Goal: Task Accomplishment & Management: Use online tool/utility

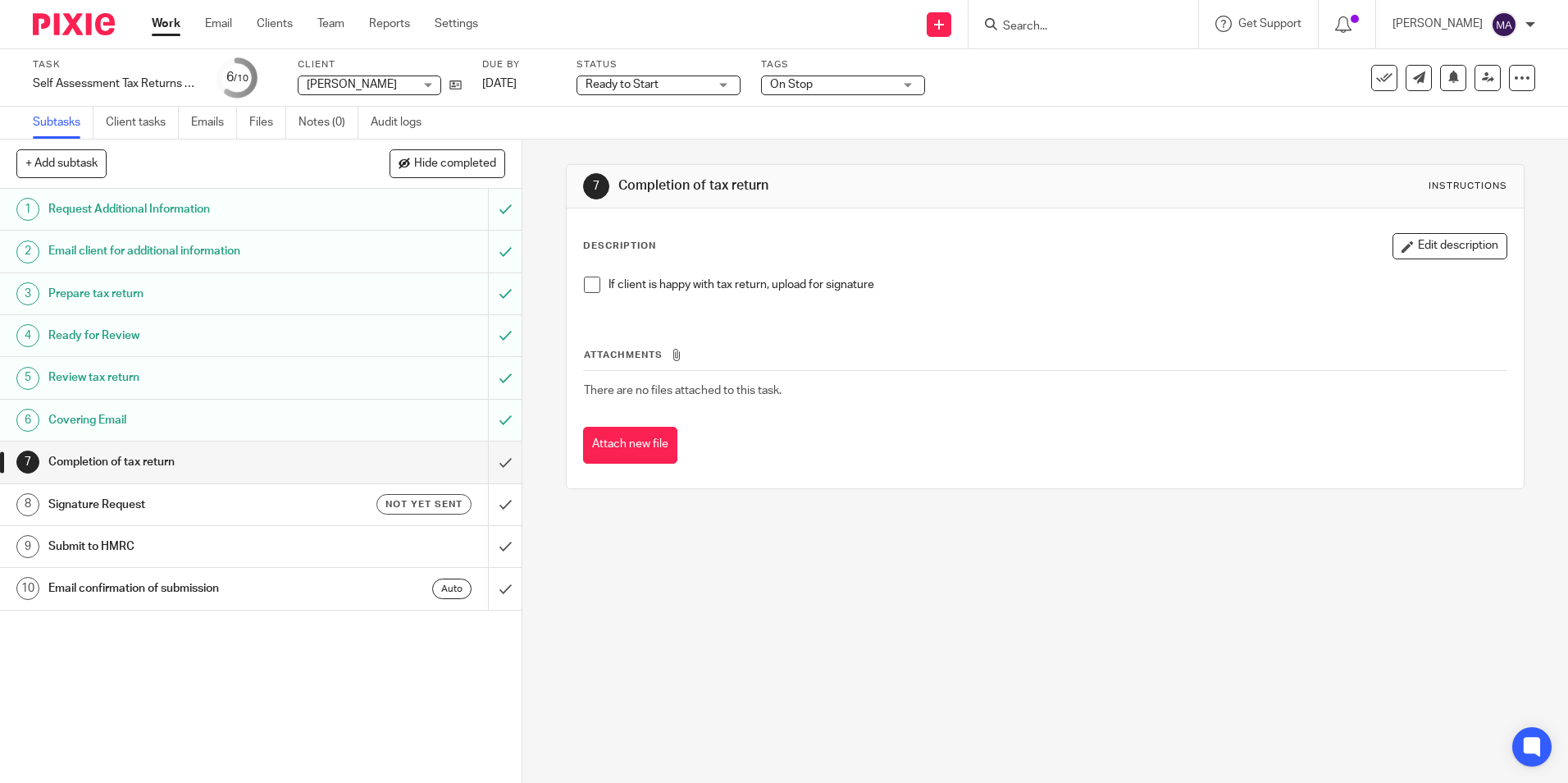
click at [679, 598] on div "7 Completion of tax return Instructions Description Edit description If client …" at bounding box center [1045, 461] width 1046 height 644
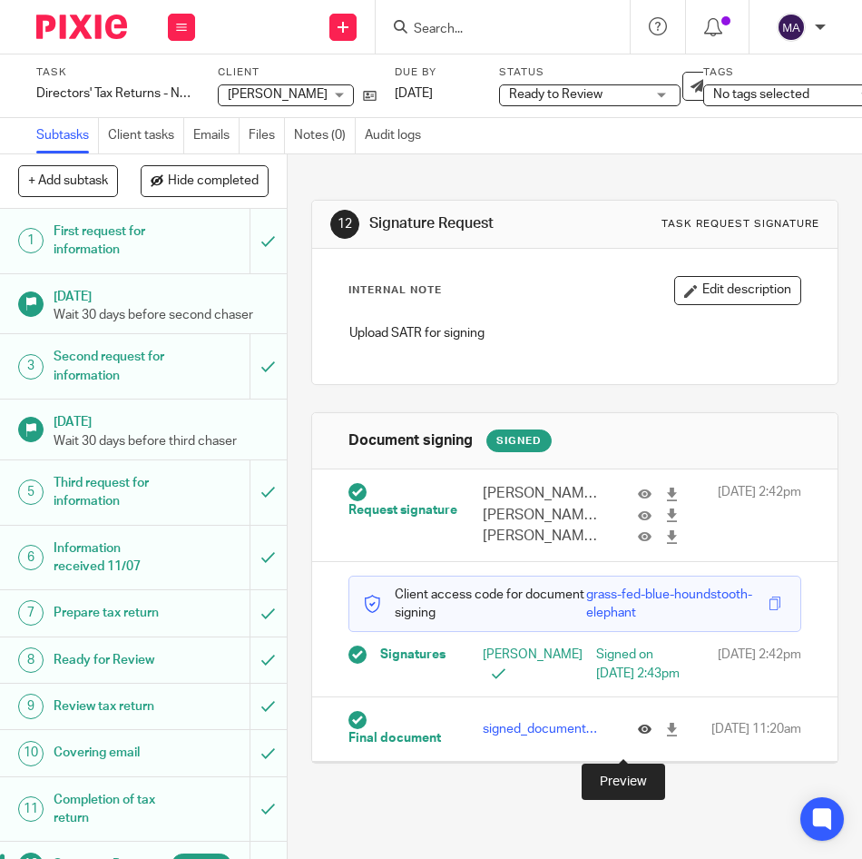
click at [638, 736] on icon at bounding box center [645, 729] width 14 height 14
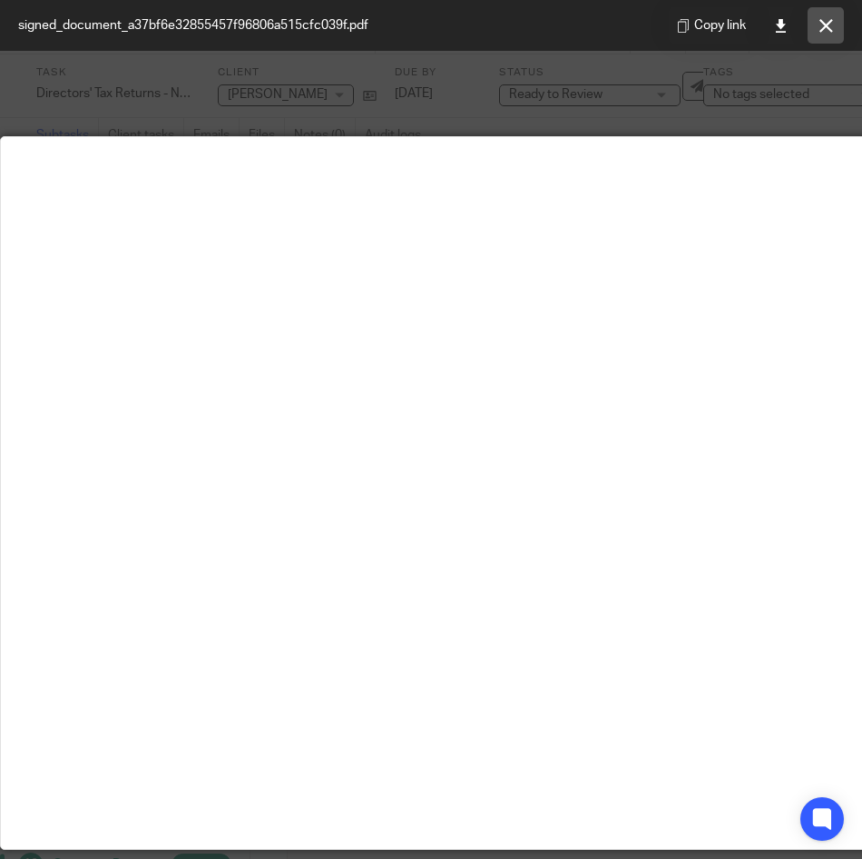
click at [821, 25] on icon at bounding box center [827, 26] width 14 height 14
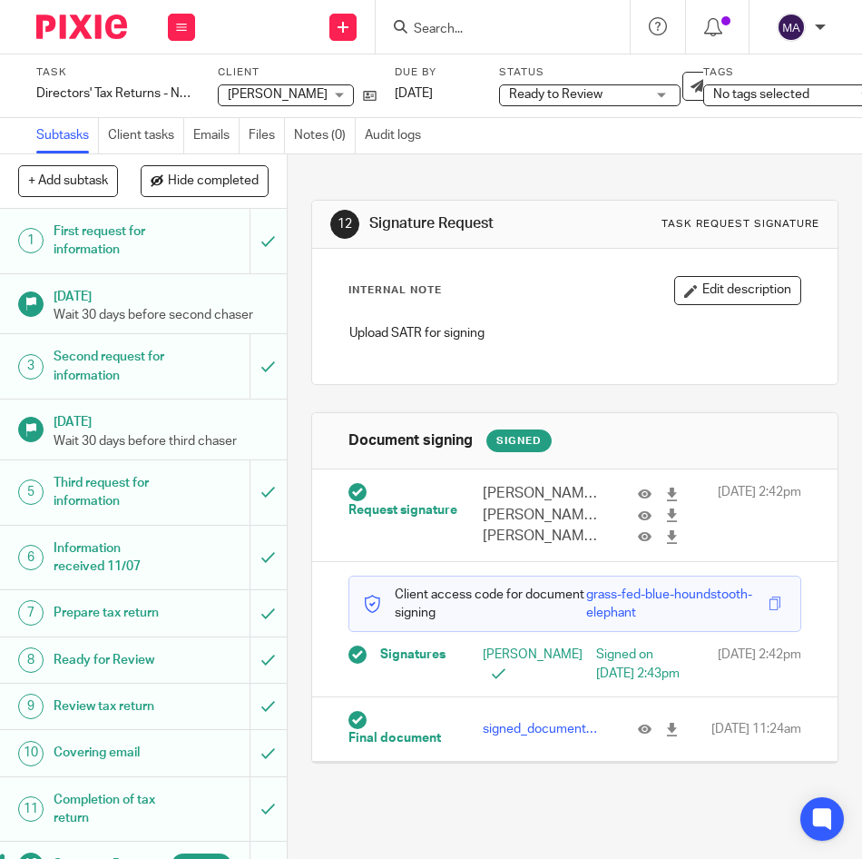
scroll to position [211, 0]
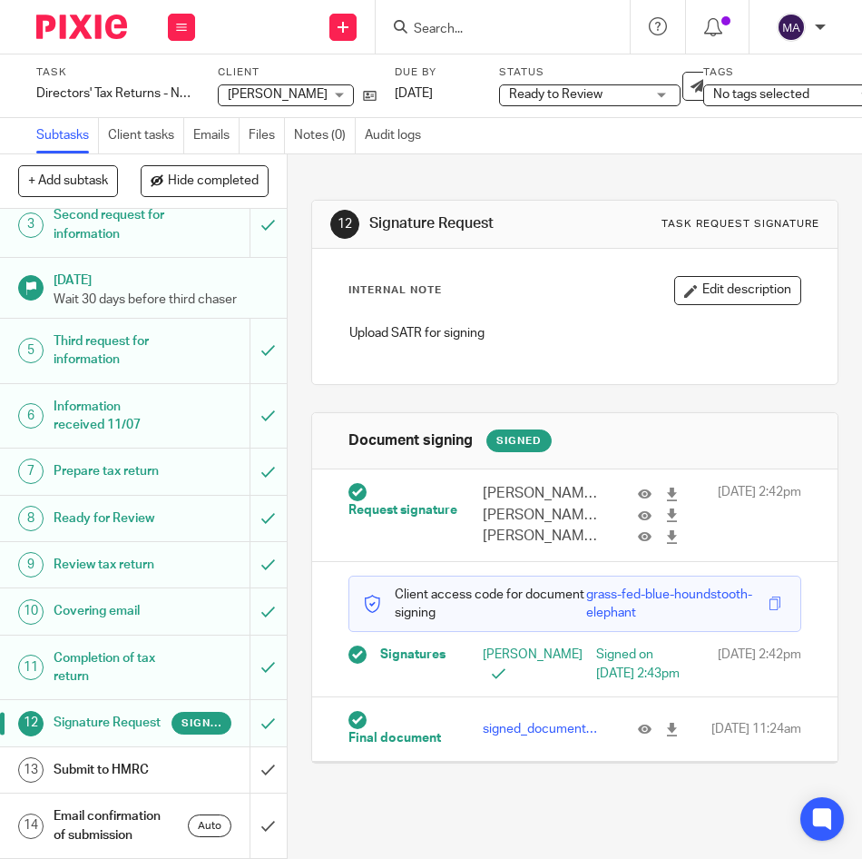
click at [93, 756] on h1 "Submit to HMRC" at bounding box center [113, 769] width 119 height 27
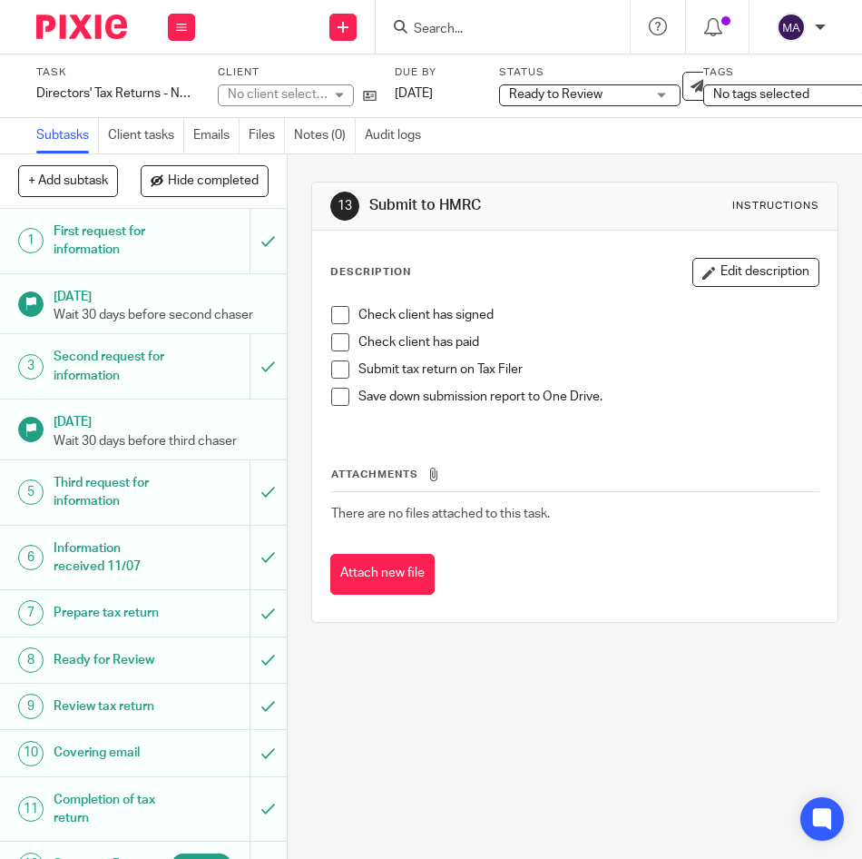
click at [331, 322] on span at bounding box center [340, 315] width 18 height 18
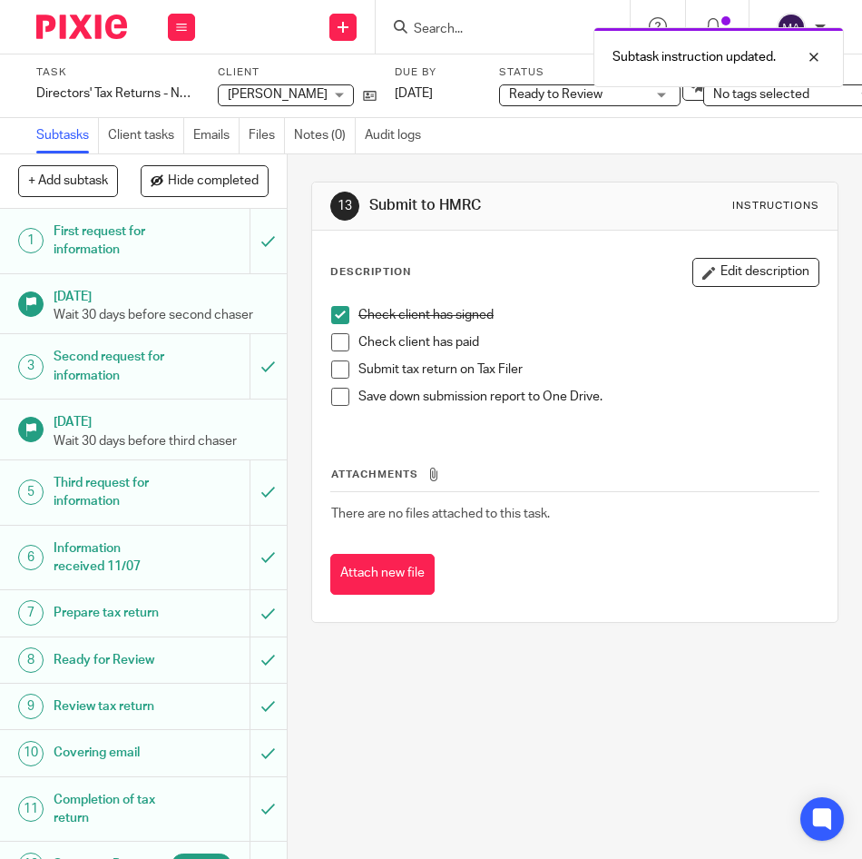
click at [331, 345] on span at bounding box center [340, 342] width 18 height 18
click at [338, 379] on li "Submit tax return on Tax Filer" at bounding box center [574, 373] width 487 height 27
click at [334, 368] on span at bounding box center [340, 369] width 18 height 18
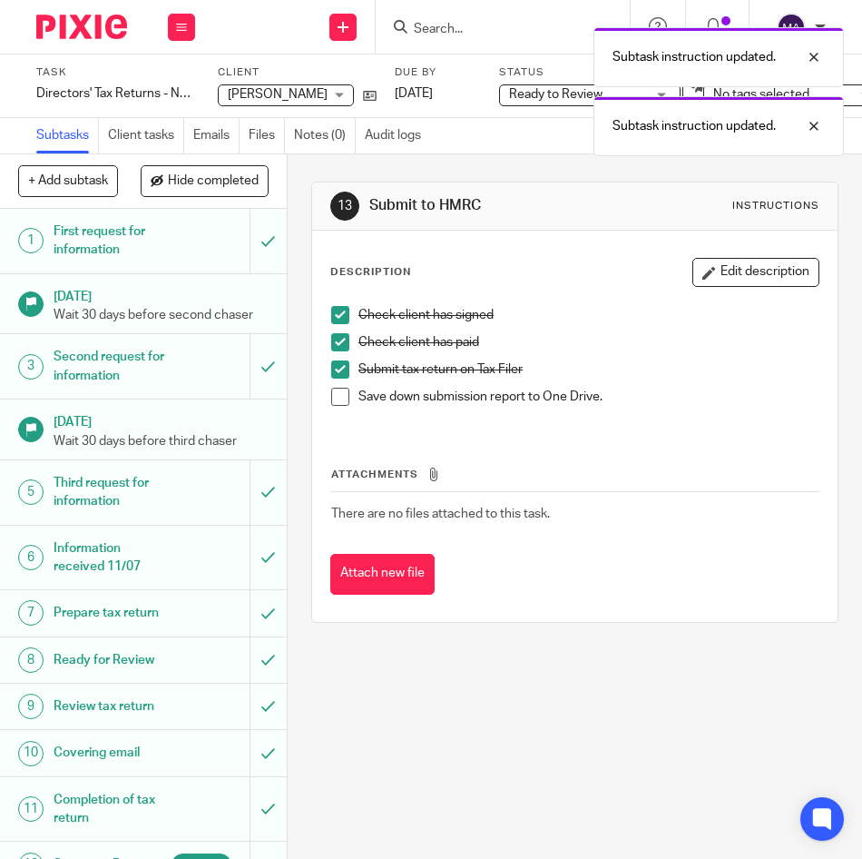
click at [331, 398] on span at bounding box center [340, 397] width 18 height 18
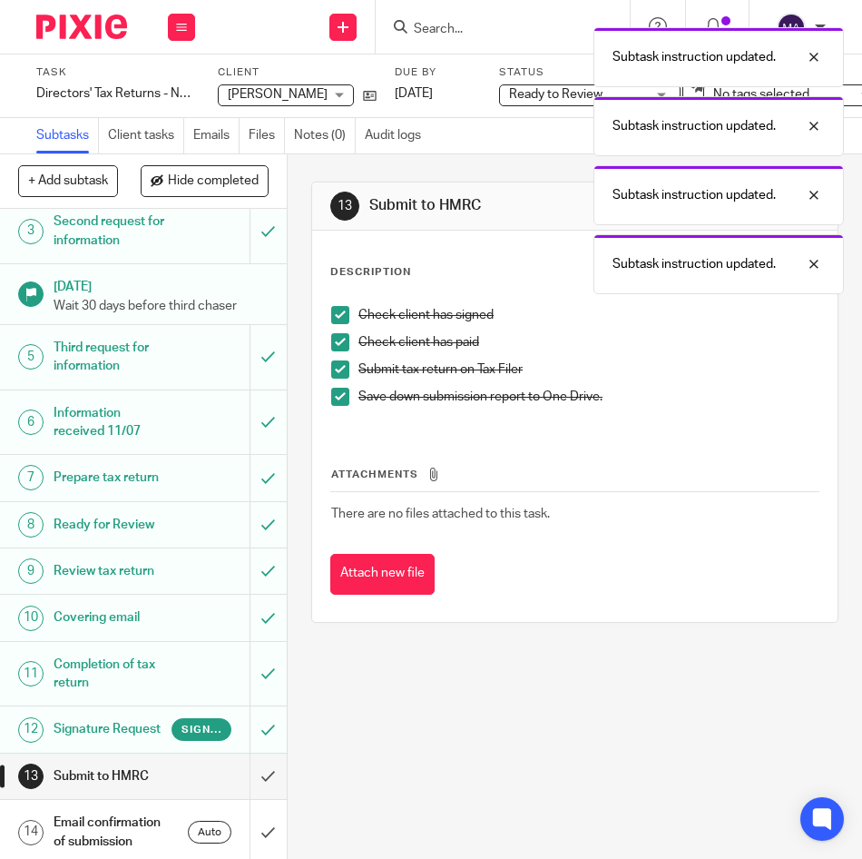
scroll to position [211, 0]
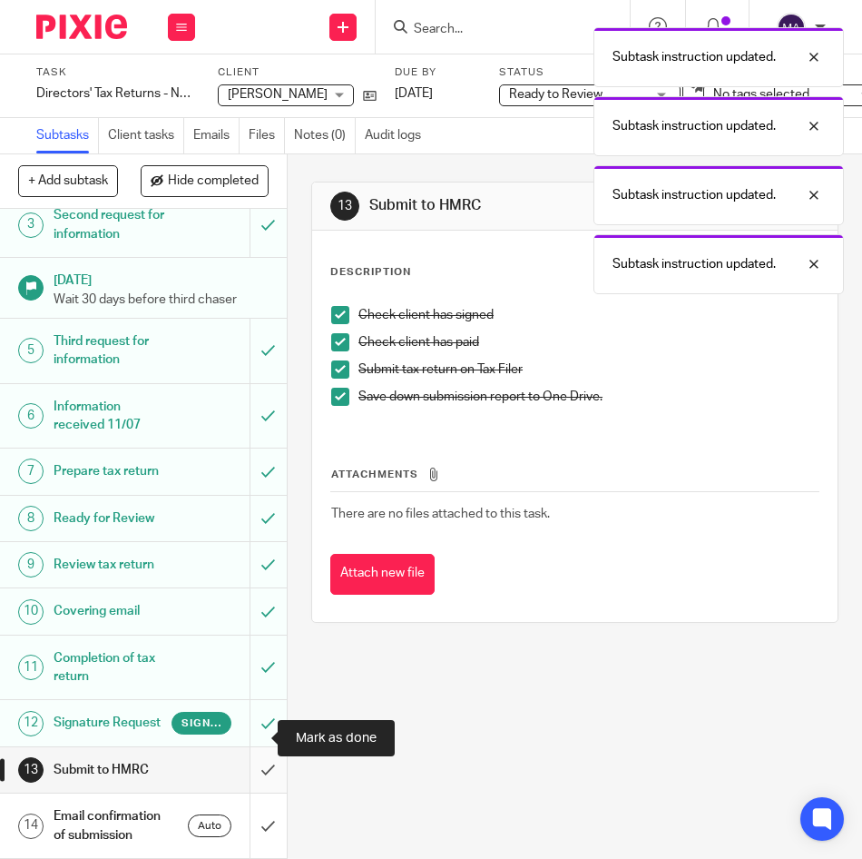
click at [253, 747] on input "submit" at bounding box center [143, 769] width 287 height 45
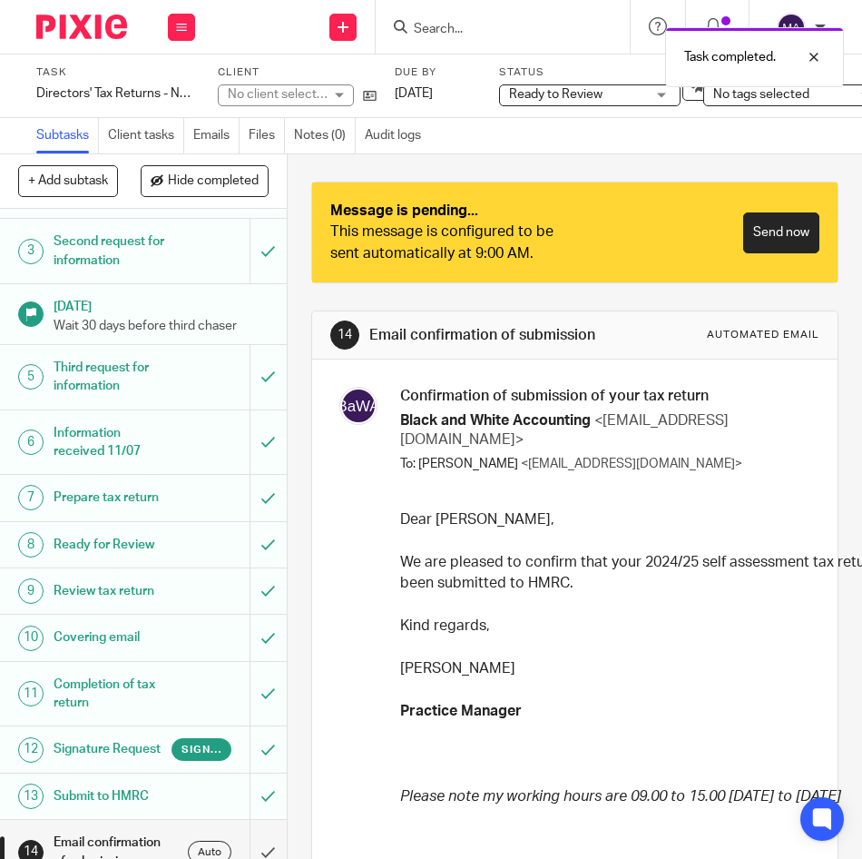
scroll to position [211, 0]
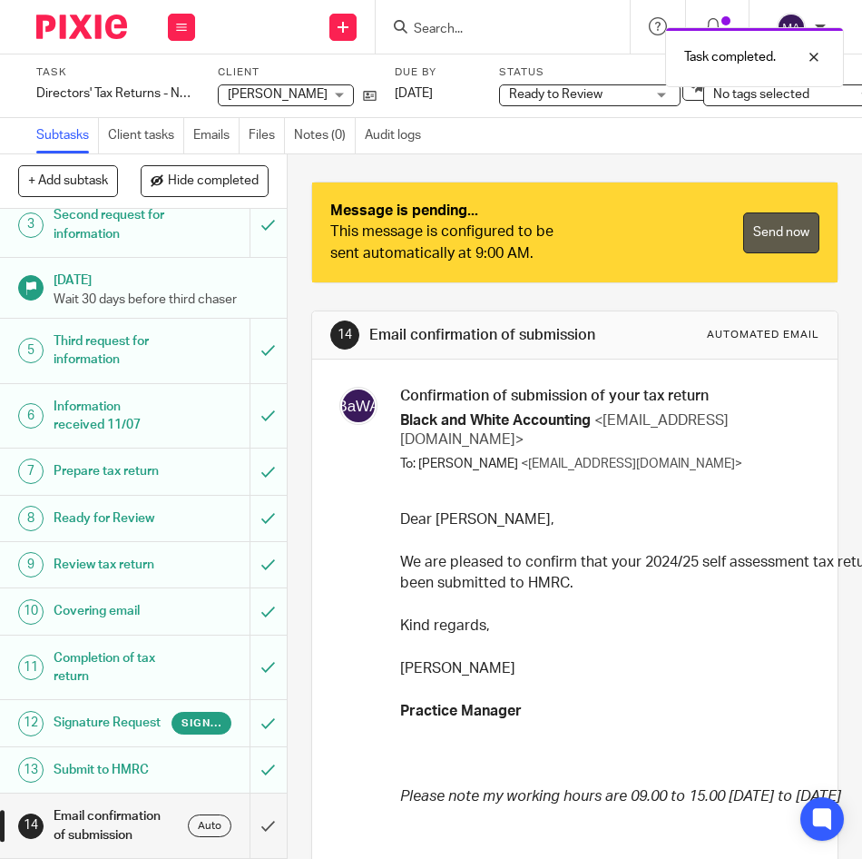
click at [743, 235] on link "Send now" at bounding box center [781, 232] width 76 height 41
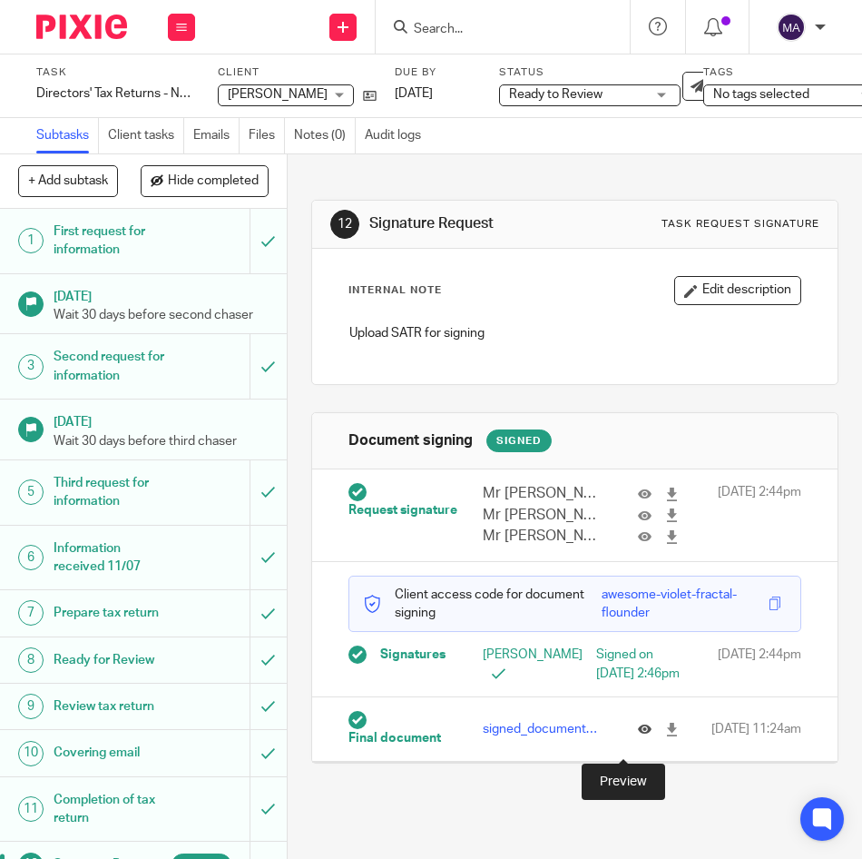
click at [638, 736] on icon at bounding box center [645, 729] width 14 height 14
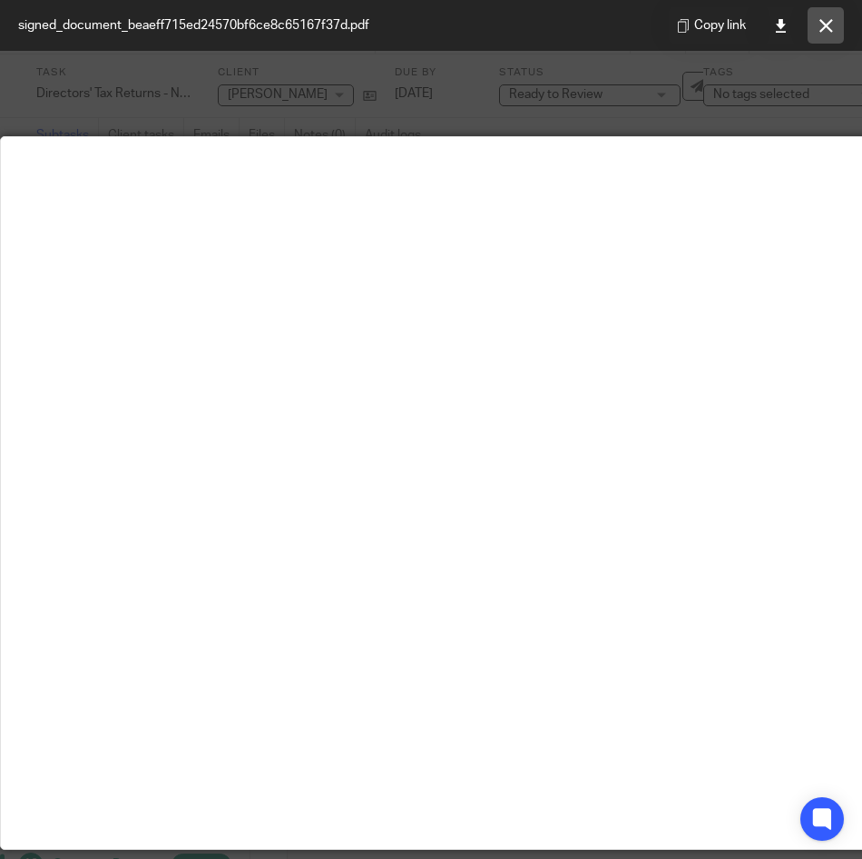
click at [836, 19] on button at bounding box center [826, 25] width 36 height 36
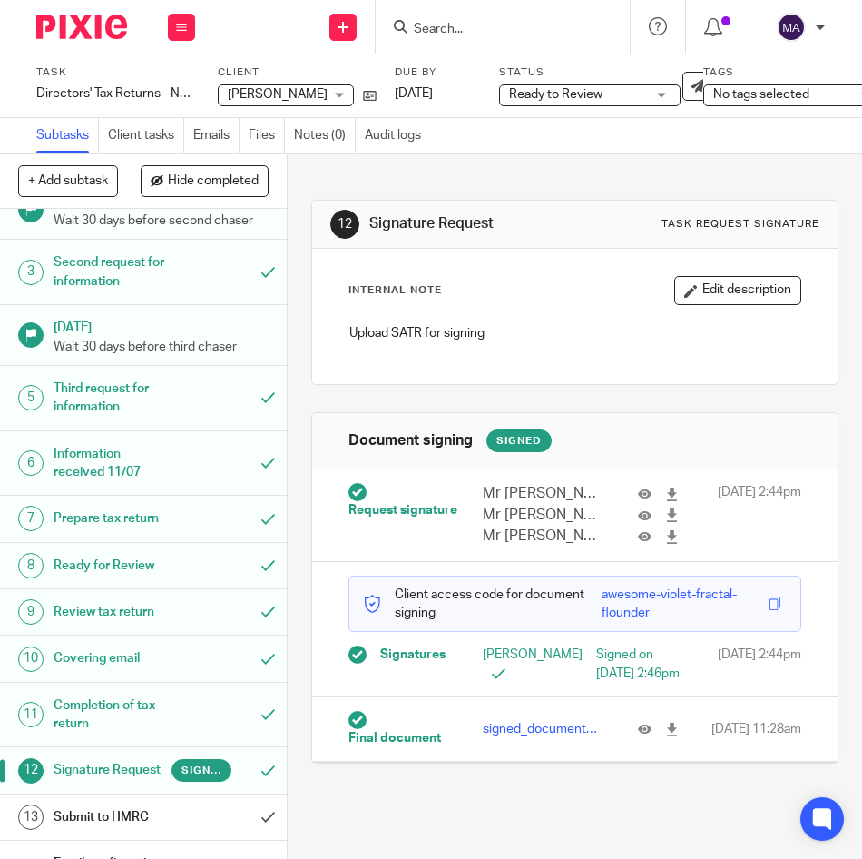
scroll to position [211, 0]
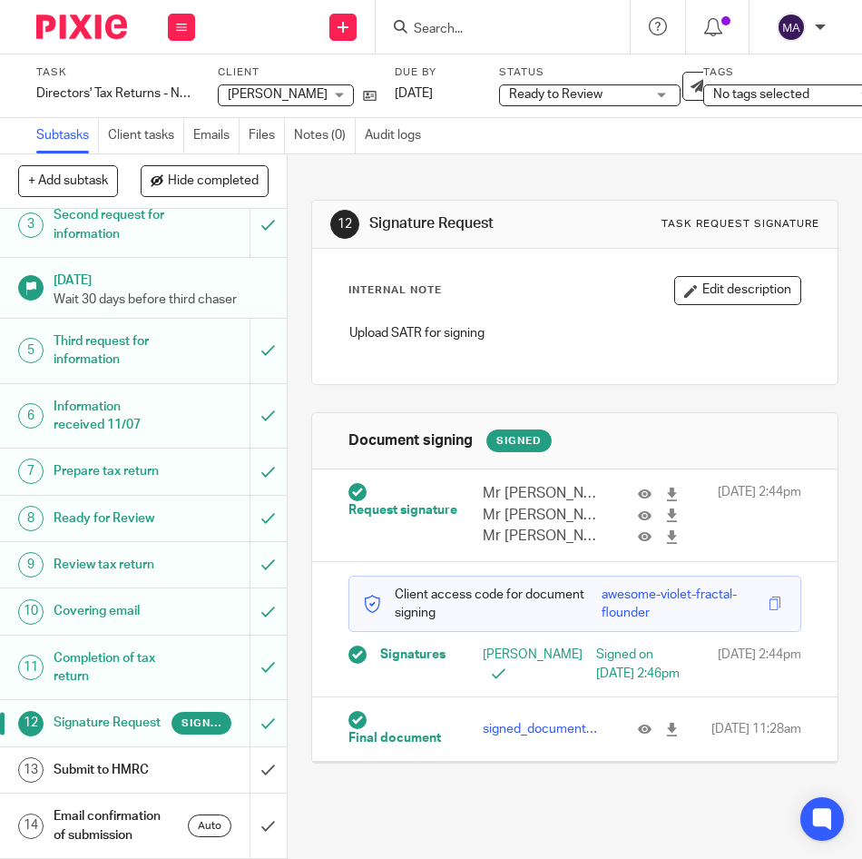
click at [122, 751] on link "13 Submit to HMRC" at bounding box center [125, 769] width 250 height 45
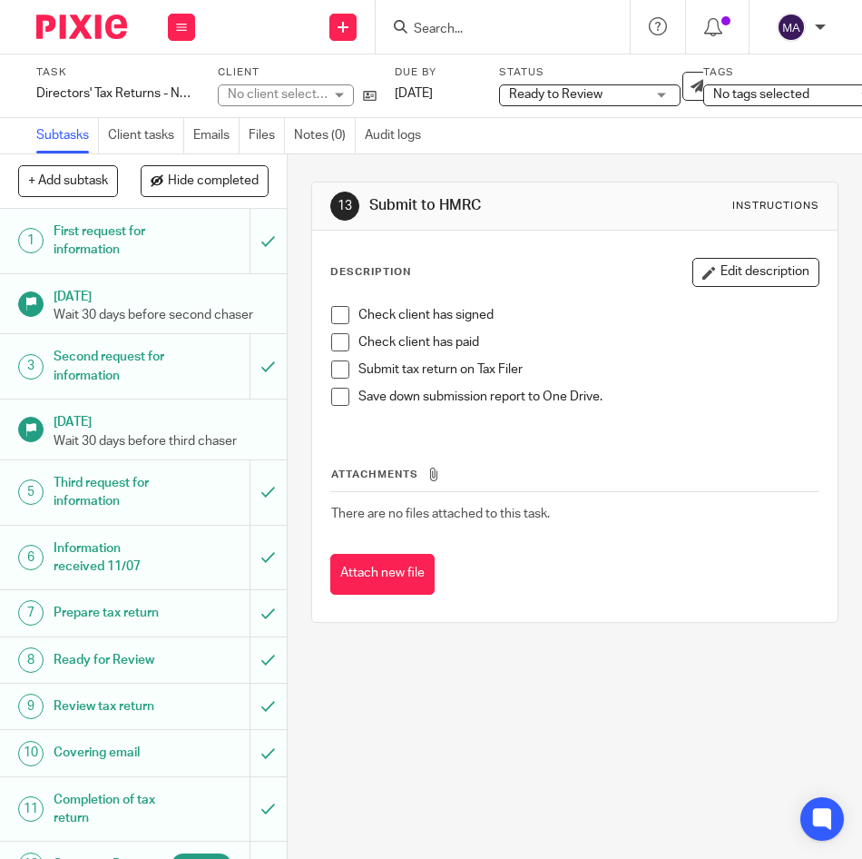
drag, startPoint x: 0, startPoint y: 0, endPoint x: 339, endPoint y: 310, distance: 459.3
click at [339, 309] on span at bounding box center [340, 315] width 18 height 18
click at [325, 352] on div "Check client has signed Check client has paid Submit tax return on Tax Filer Sa…" at bounding box center [575, 363] width 506 height 132
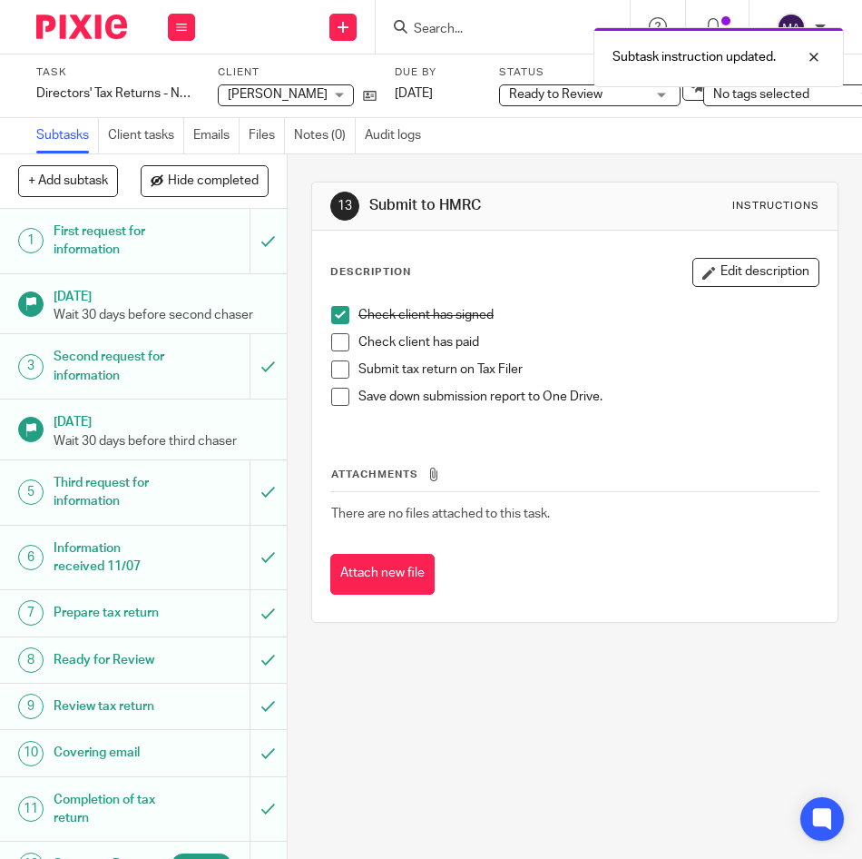
click at [332, 346] on span at bounding box center [340, 342] width 18 height 18
click at [336, 377] on span at bounding box center [340, 369] width 18 height 18
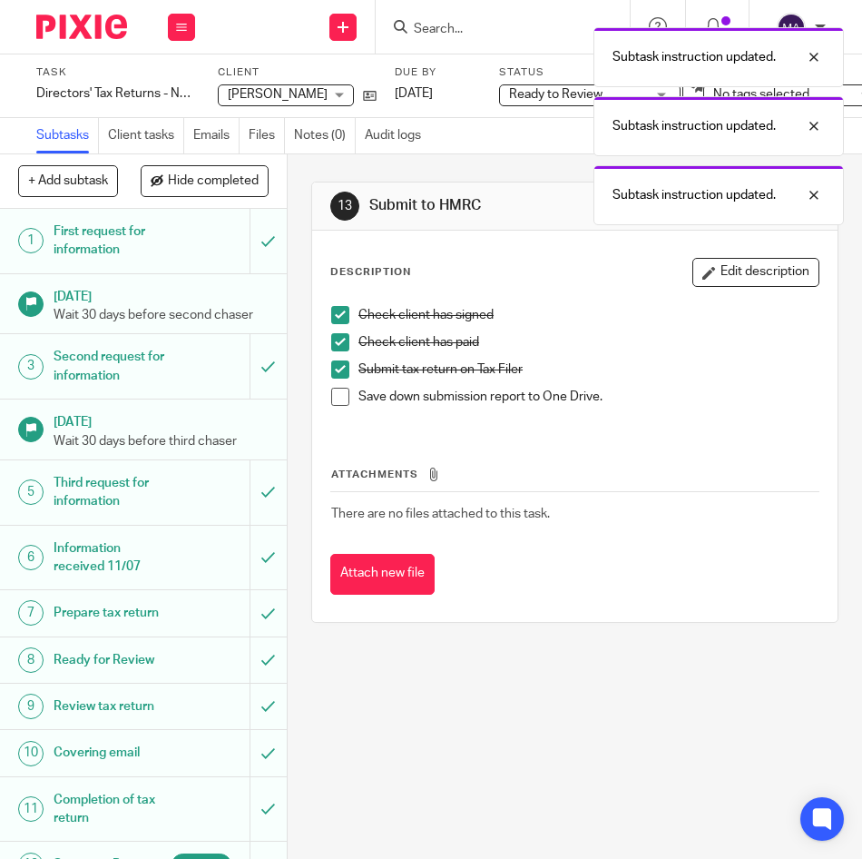
click at [337, 391] on span at bounding box center [340, 397] width 18 height 18
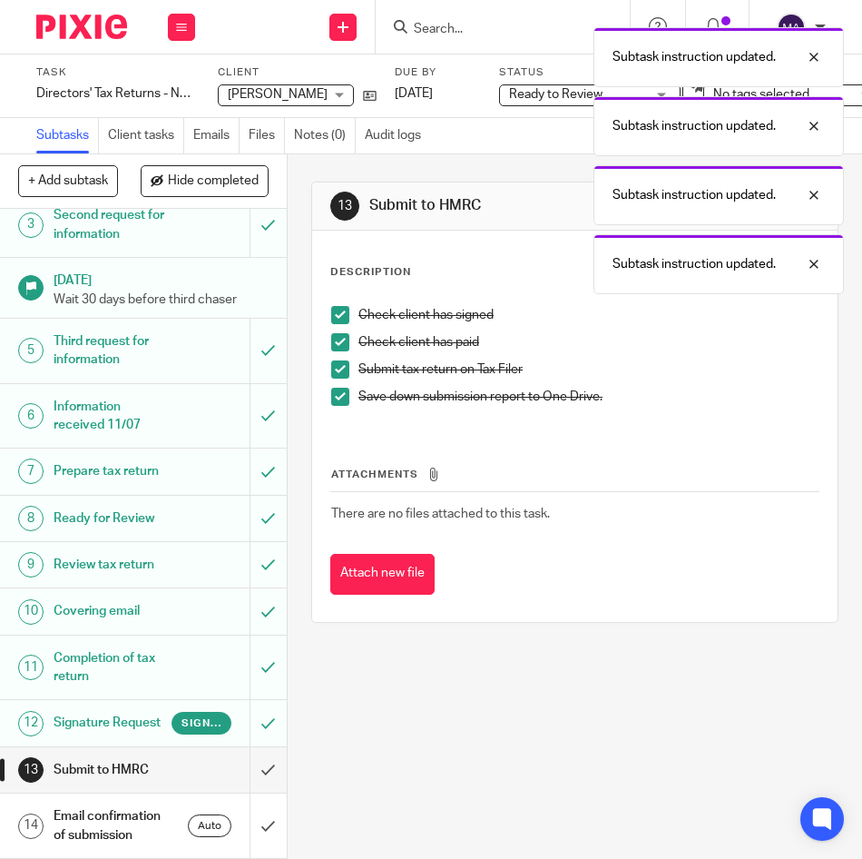
scroll to position [211, 0]
click at [249, 747] on input "submit" at bounding box center [143, 769] width 287 height 45
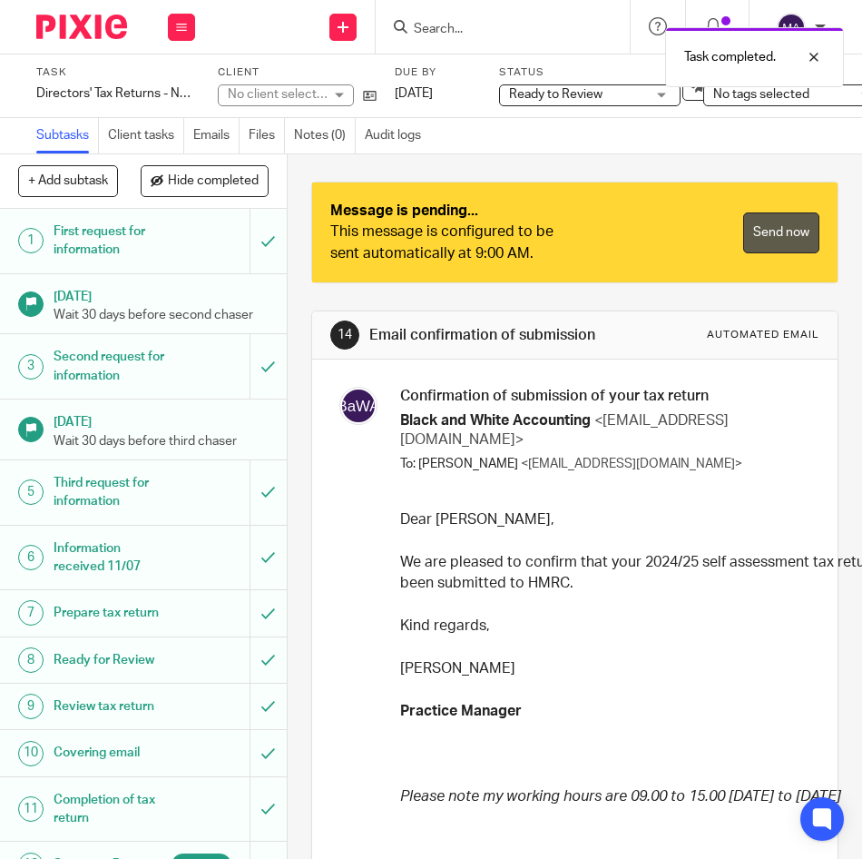
click at [743, 234] on link "Send now" at bounding box center [781, 232] width 76 height 41
